Goal: Entertainment & Leisure: Consume media (video, audio)

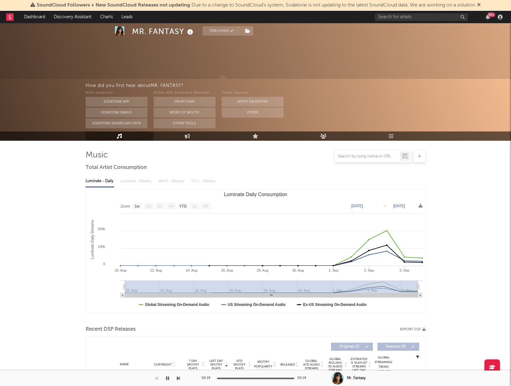
select select "1w"
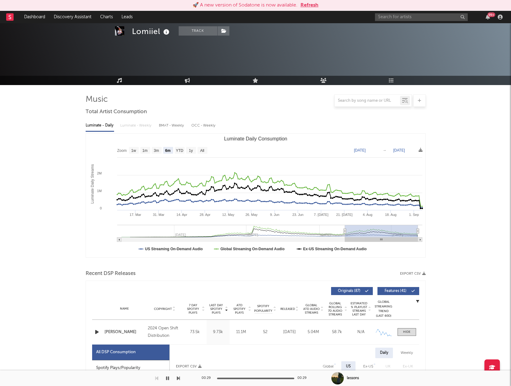
select select "6m"
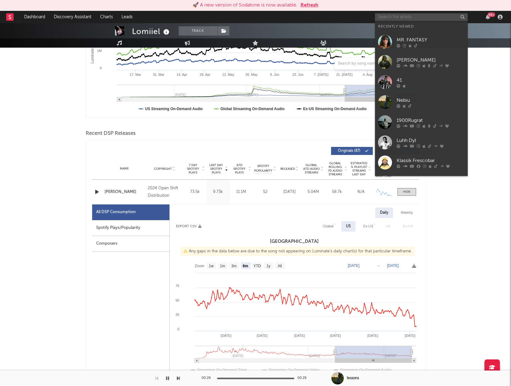
click at [404, 16] on input "text" at bounding box center [421, 17] width 93 height 8
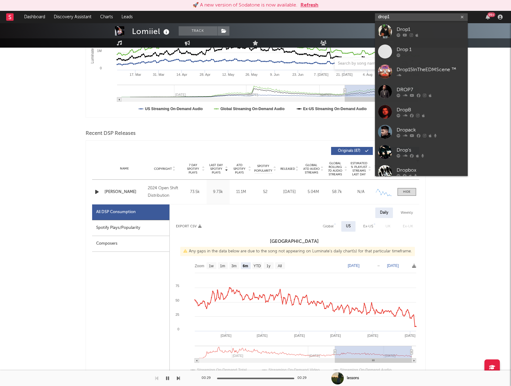
type input "drop1"
click at [421, 31] on div "Drop1" at bounding box center [431, 29] width 68 height 7
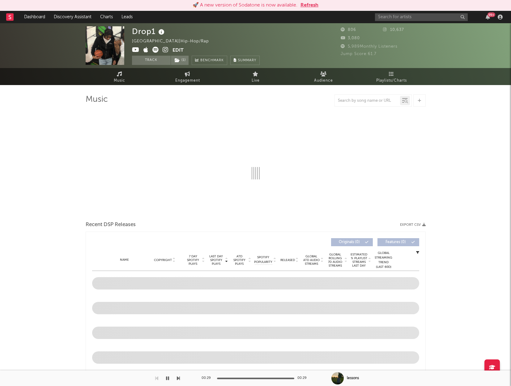
select select "1w"
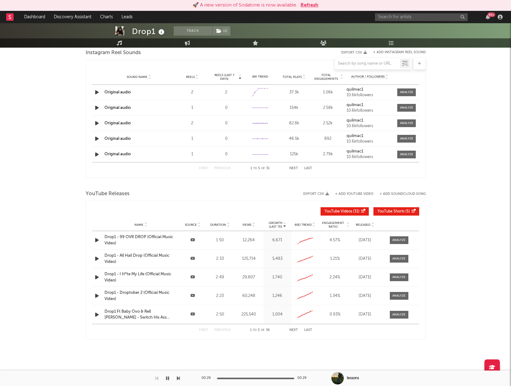
scroll to position [422, 0]
click at [130, 238] on div "Drop1 - 99 OVR DROP (Official Music Video)" at bounding box center [141, 241] width 73 height 12
